Goal: Use online tool/utility: Utilize a website feature to perform a specific function

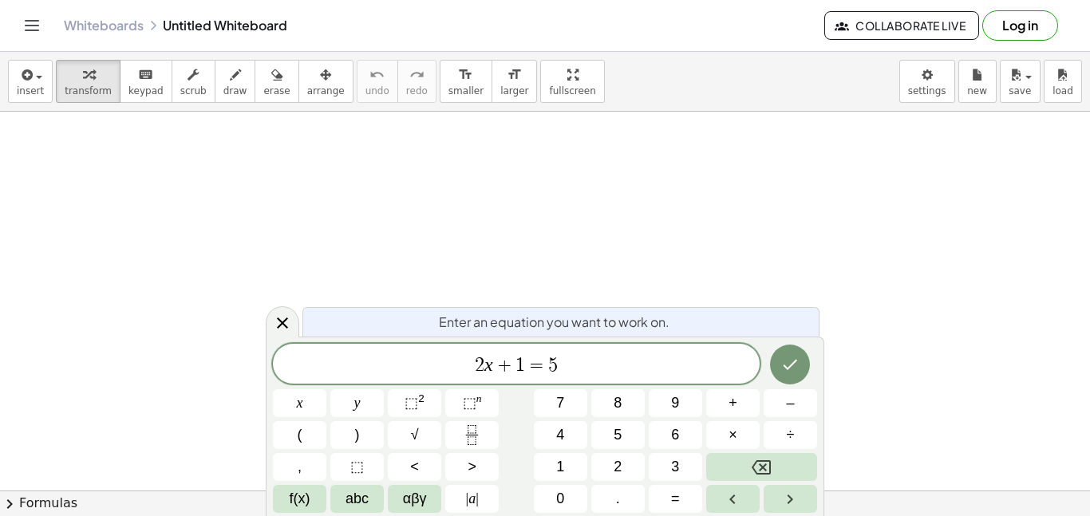
click at [629, 365] on span "2 x + 1 = 5" at bounding box center [516, 365] width 487 height 22
click at [273, 329] on icon at bounding box center [282, 322] width 19 height 19
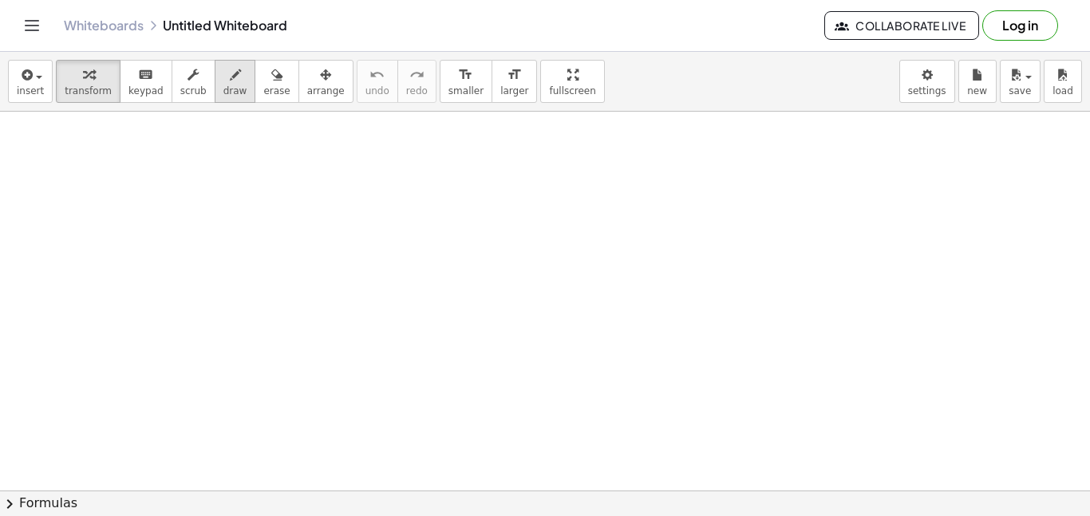
click at [230, 81] on icon "button" at bounding box center [235, 74] width 11 height 19
drag, startPoint x: 362, startPoint y: 164, endPoint x: 355, endPoint y: 211, distance: 47.6
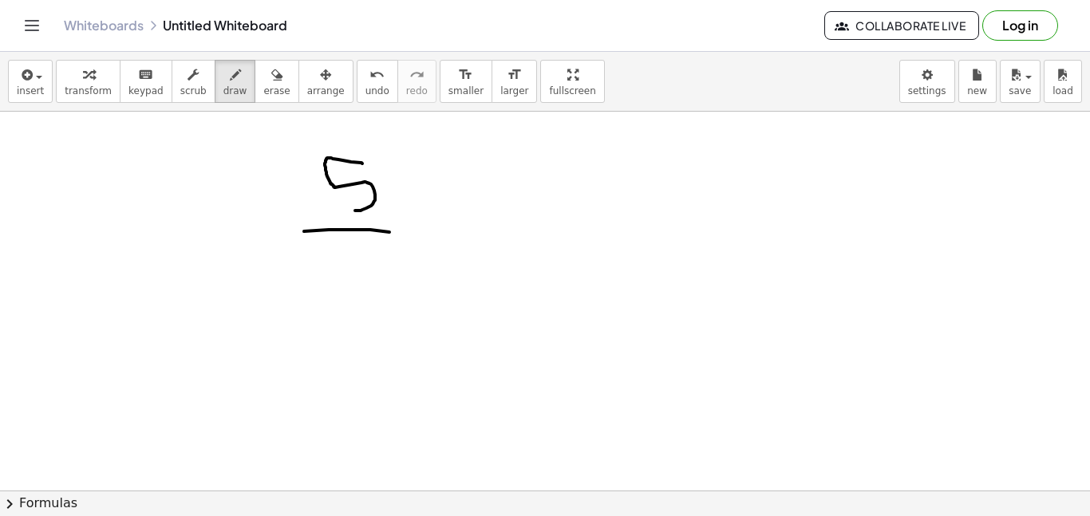
drag, startPoint x: 304, startPoint y: 231, endPoint x: 463, endPoint y: 224, distance: 158.9
